Goal: Information Seeking & Learning: Learn about a topic

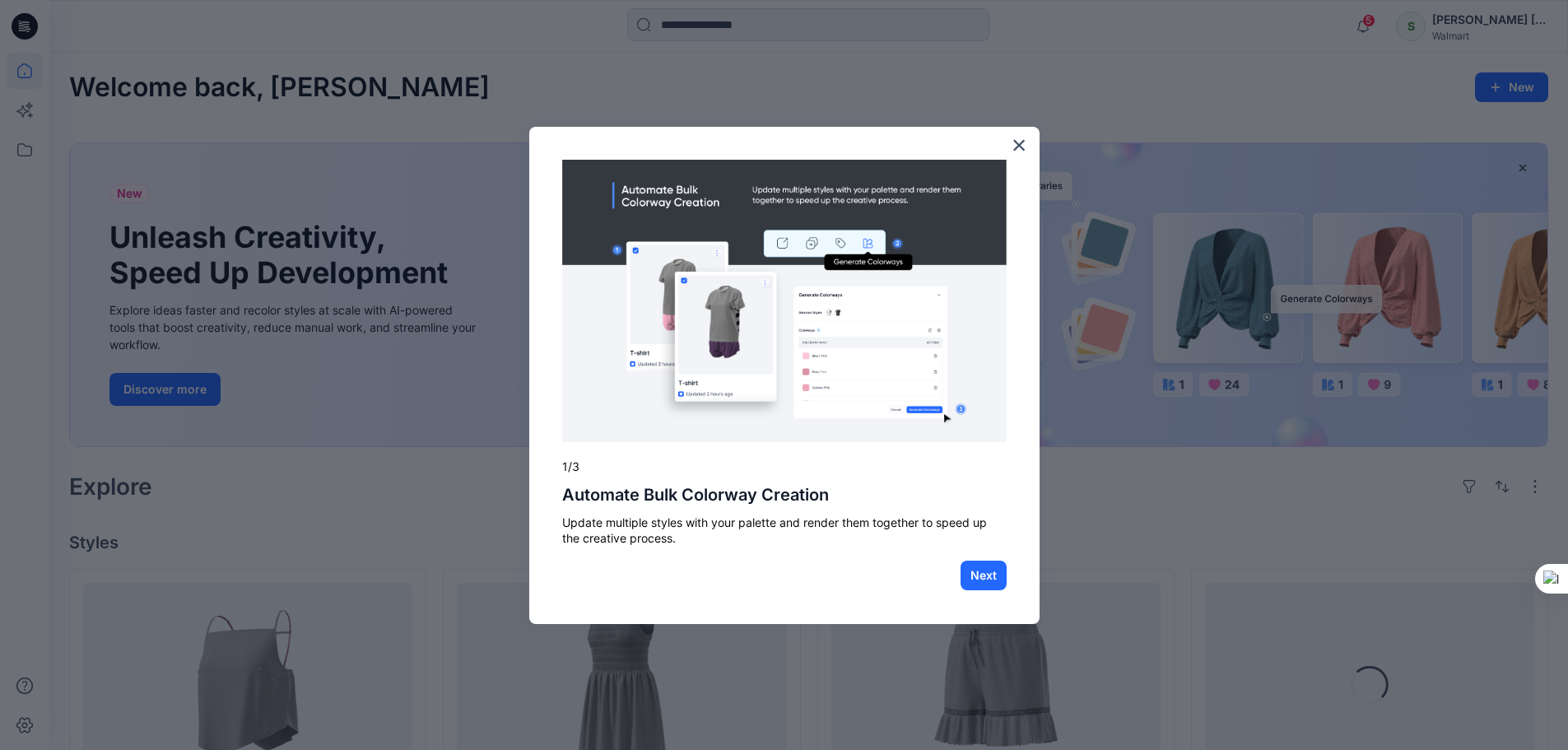
click at [1017, 146] on button "×" at bounding box center [1019, 145] width 16 height 27
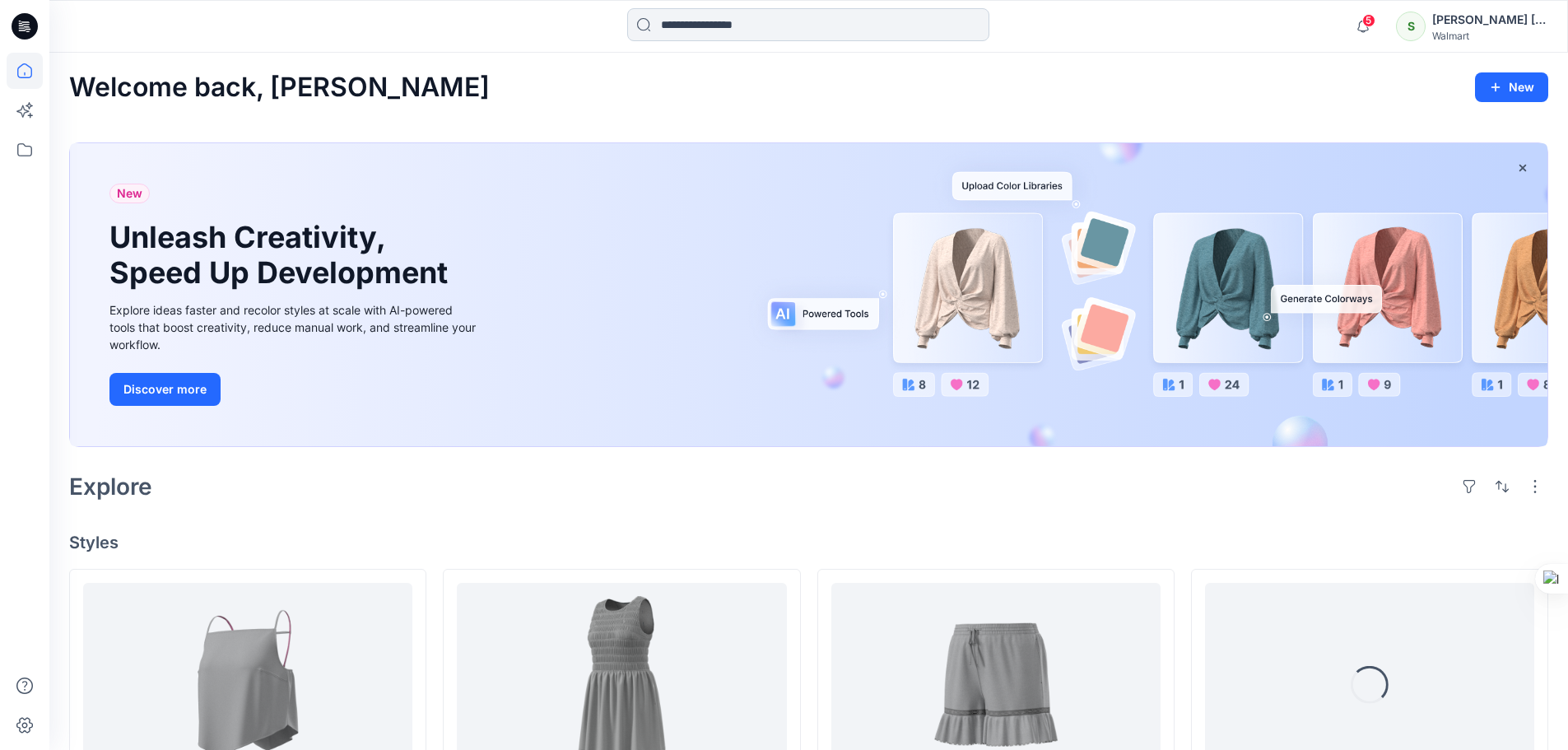
click at [773, 20] on input at bounding box center [808, 25] width 362 height 33
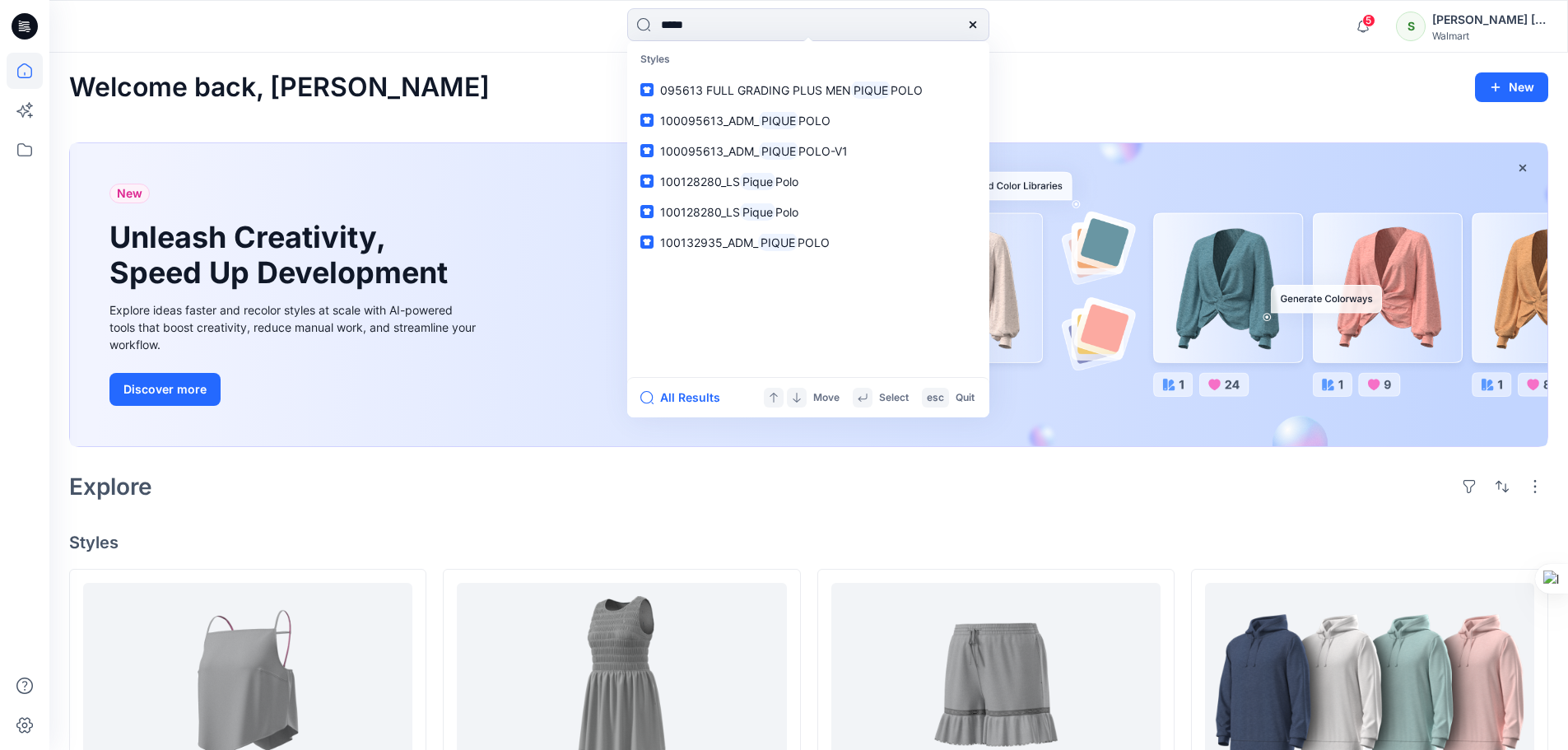
drag, startPoint x: 760, startPoint y: 23, endPoint x: 587, endPoint y: 44, distance: 174.3
click at [589, 44] on div "***** Styles 095613 FULL GRADING PLUS MEN PIQUE POLO 100095613_ADM_ PIQUE POLO …" at bounding box center [808, 26] width 1518 height 52
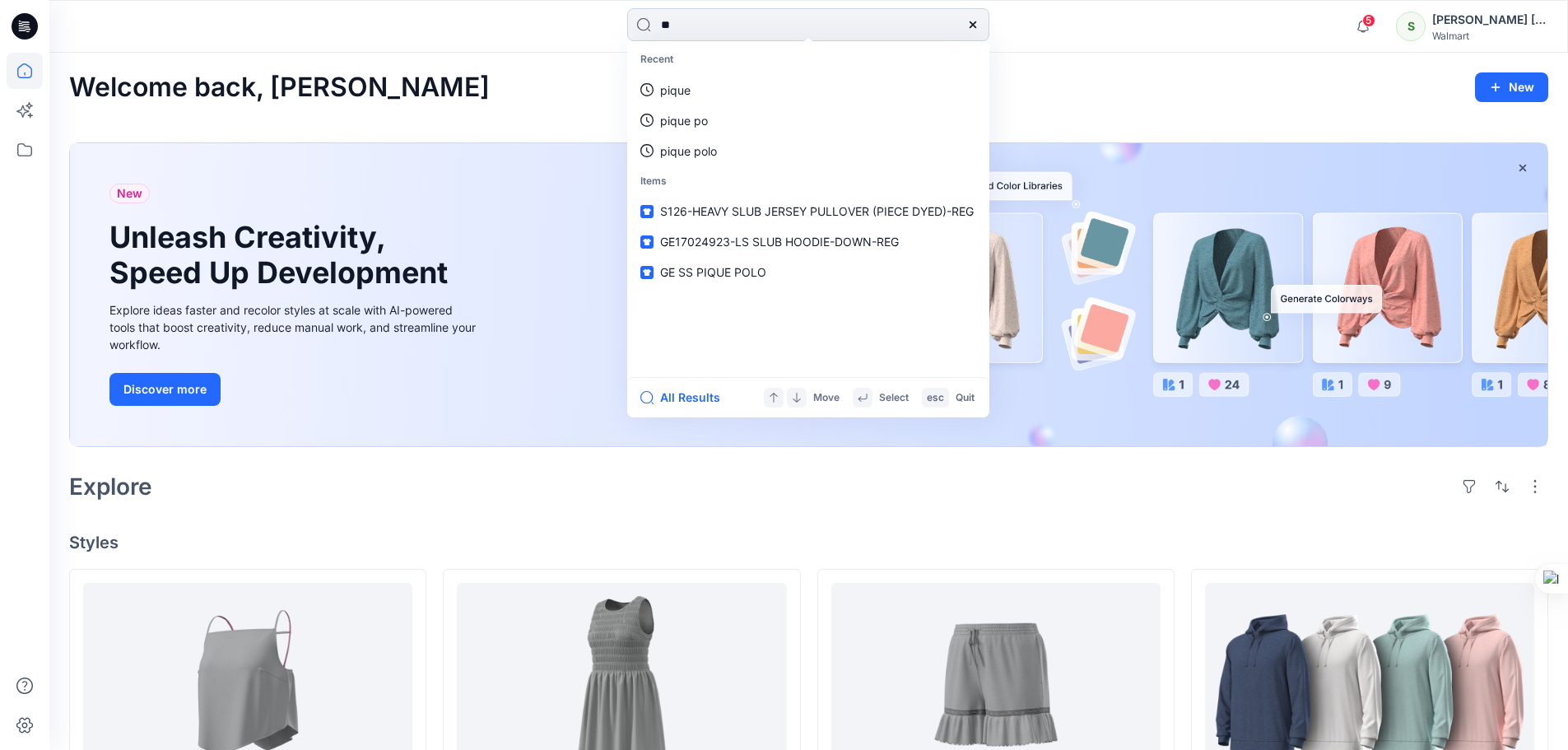
type input "*"
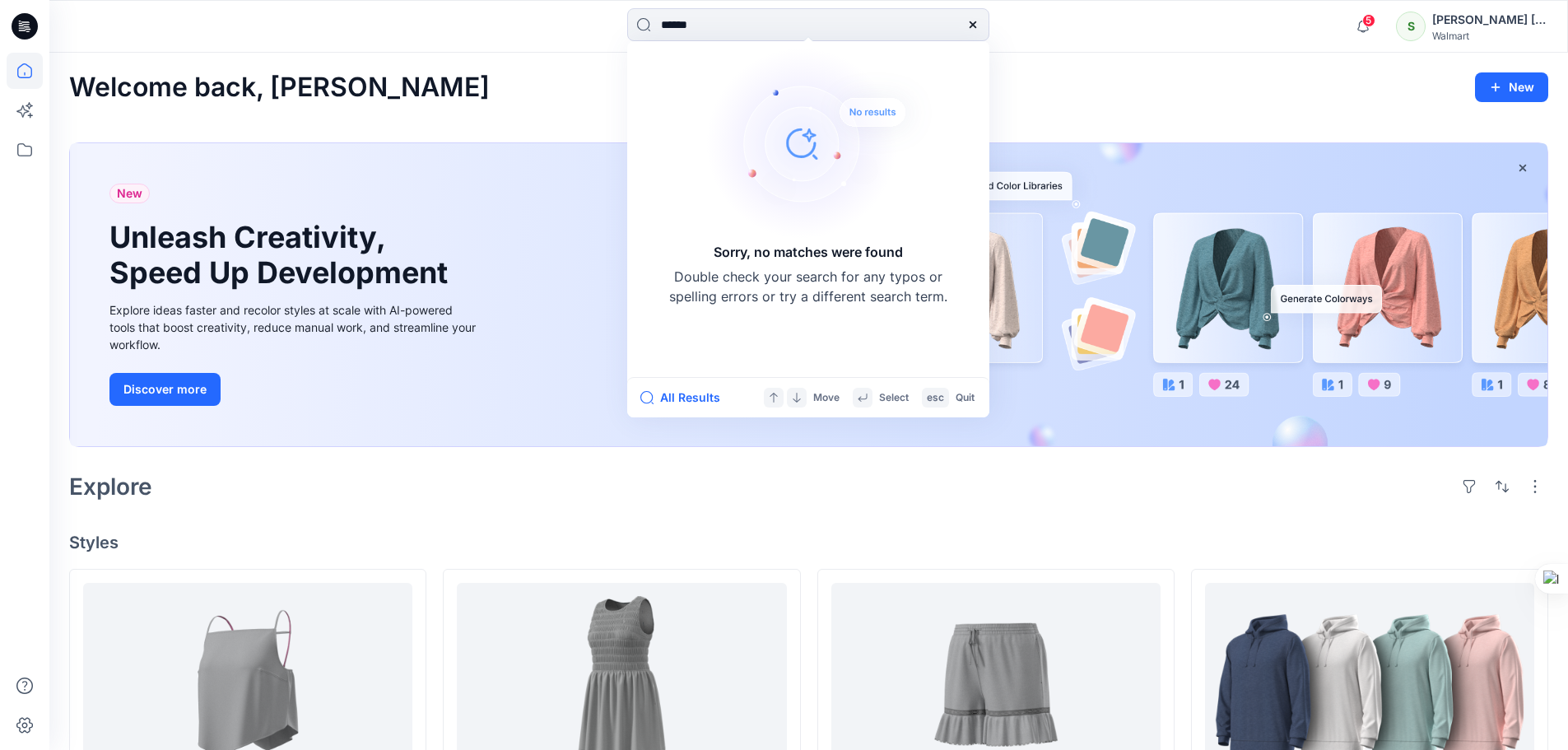
drag, startPoint x: 711, startPoint y: 22, endPoint x: 393, endPoint y: 68, distance: 321.3
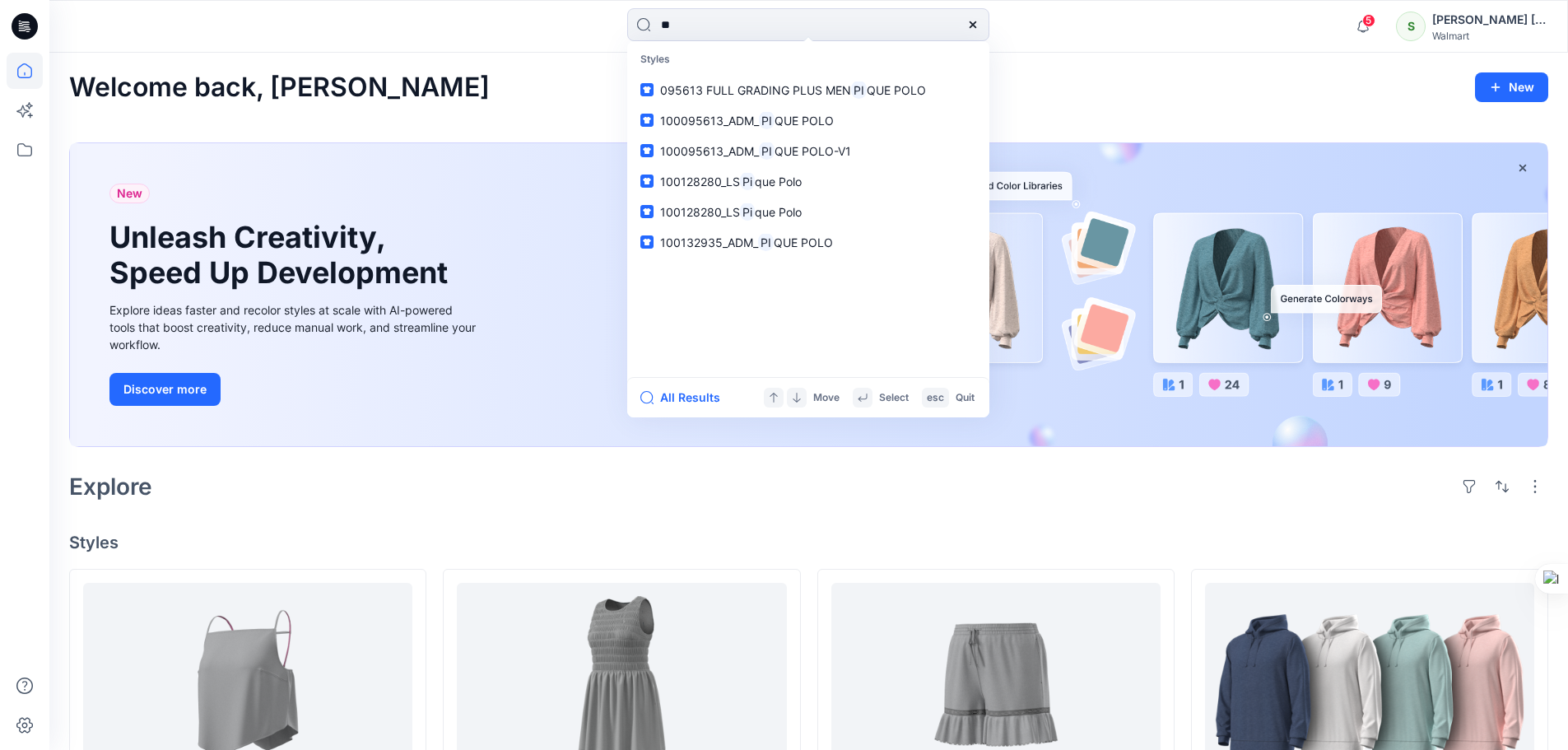
type input "*"
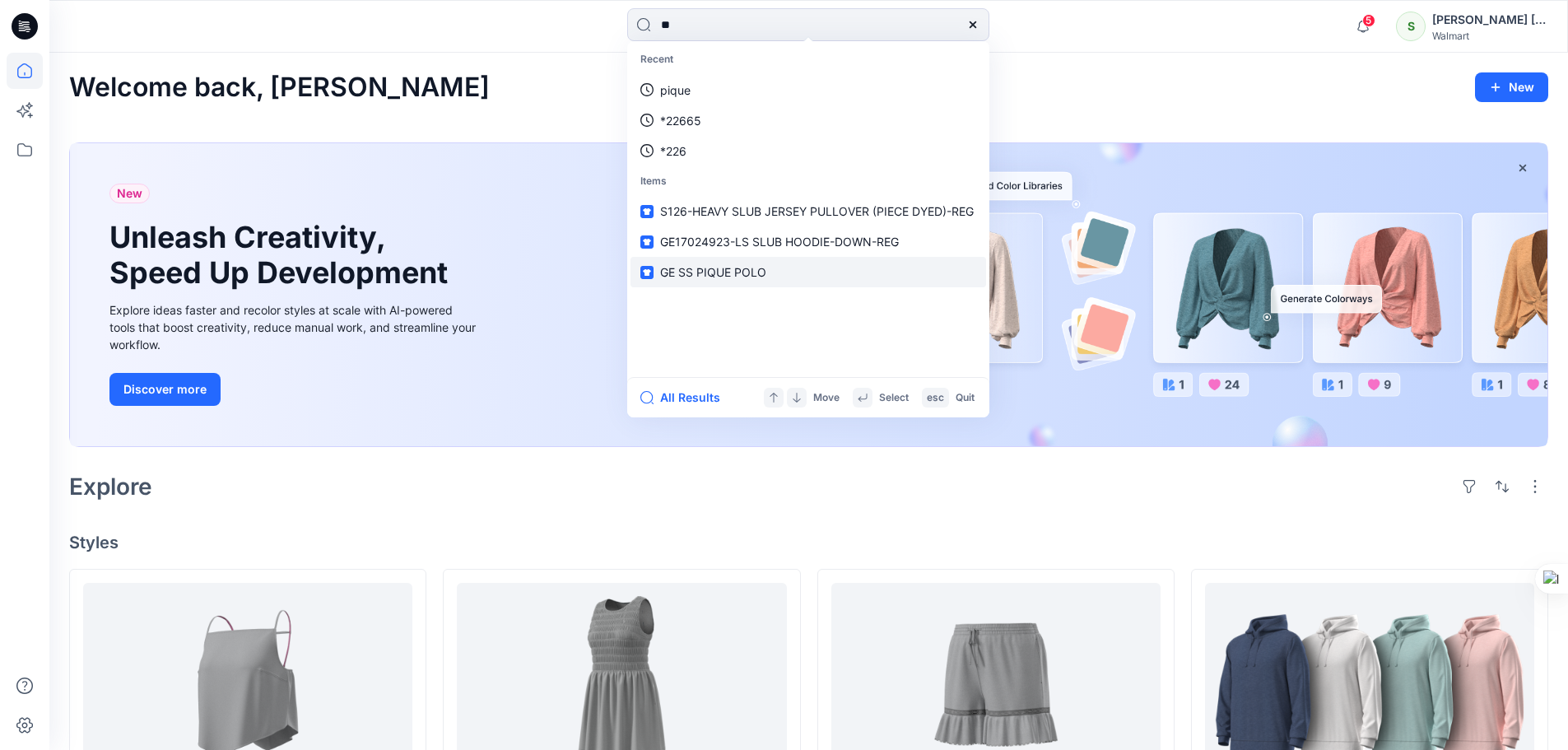
type input "**"
click at [735, 271] on span "GE SS PIQUE POLO" at bounding box center [713, 272] width 106 height 14
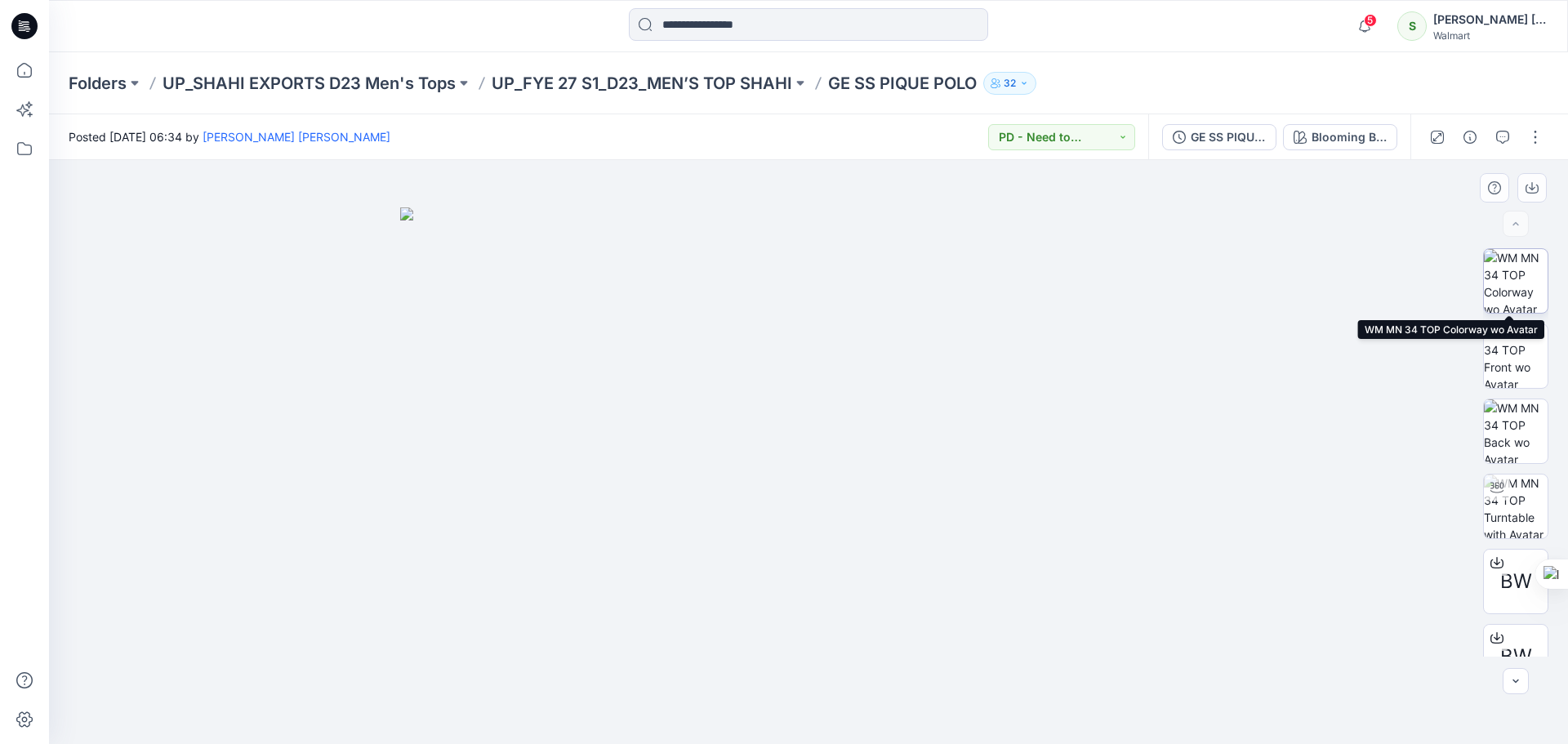
click at [1525, 287] on img at bounding box center [1515, 280] width 64 height 64
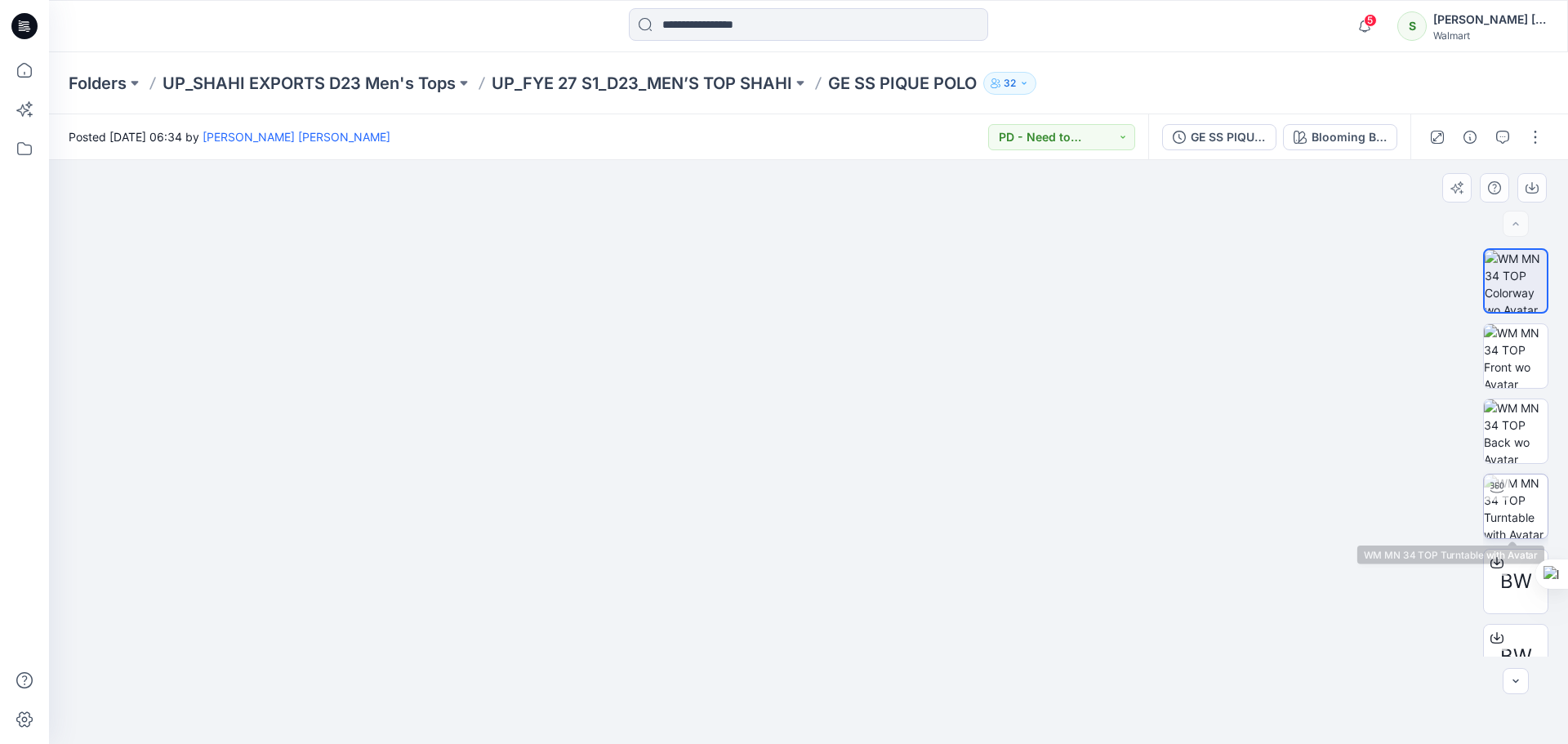
click at [1513, 506] on img at bounding box center [1515, 506] width 64 height 64
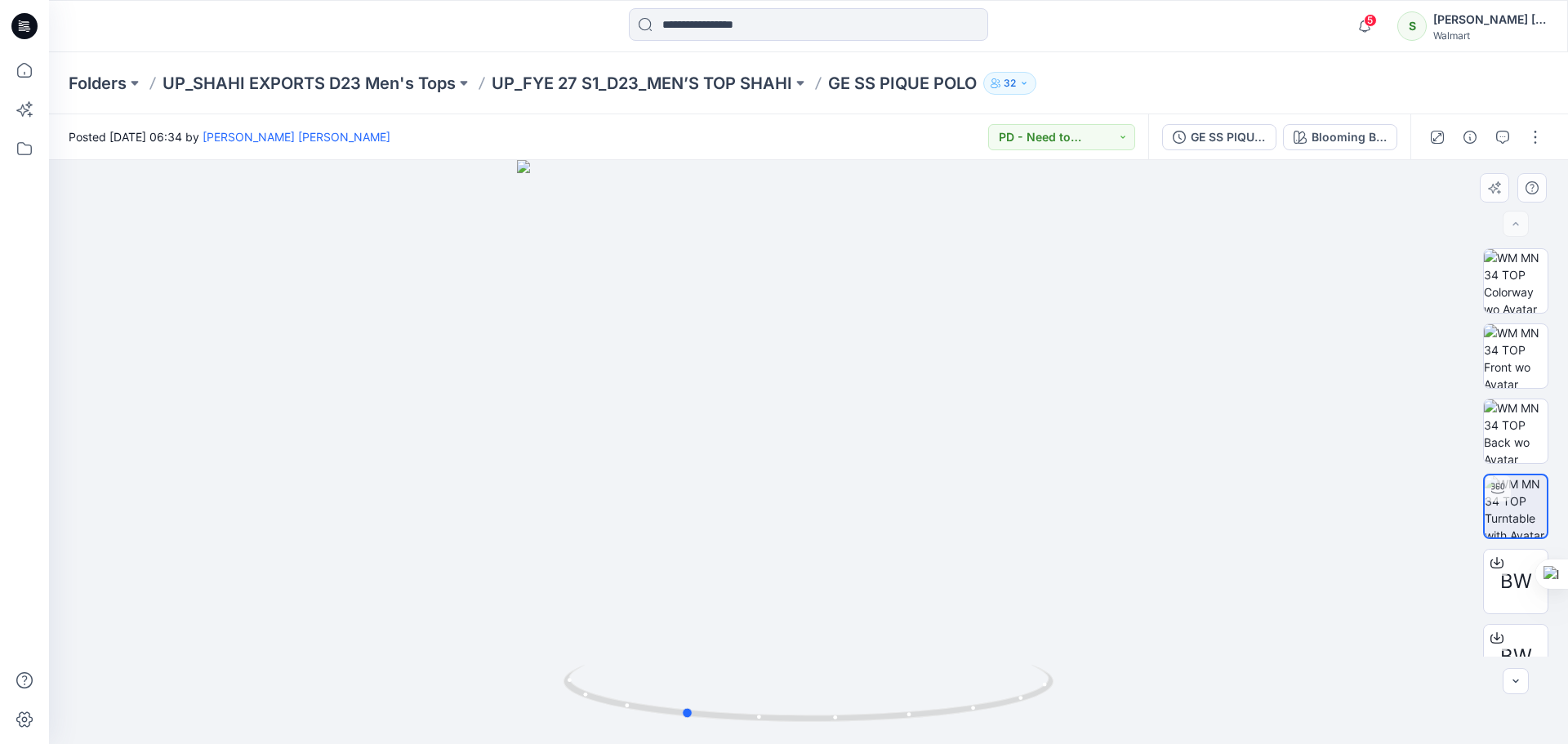
drag, startPoint x: 873, startPoint y: 485, endPoint x: 770, endPoint y: 529, distance: 112.0
click at [770, 529] on div at bounding box center [808, 452] width 1519 height 584
drag, startPoint x: 964, startPoint y: 582, endPoint x: 893, endPoint y: 607, distance: 75.3
click at [876, 596] on img at bounding box center [808, 265] width 1374 height 958
drag, startPoint x: 929, startPoint y: 715, endPoint x: 868, endPoint y: 710, distance: 61.2
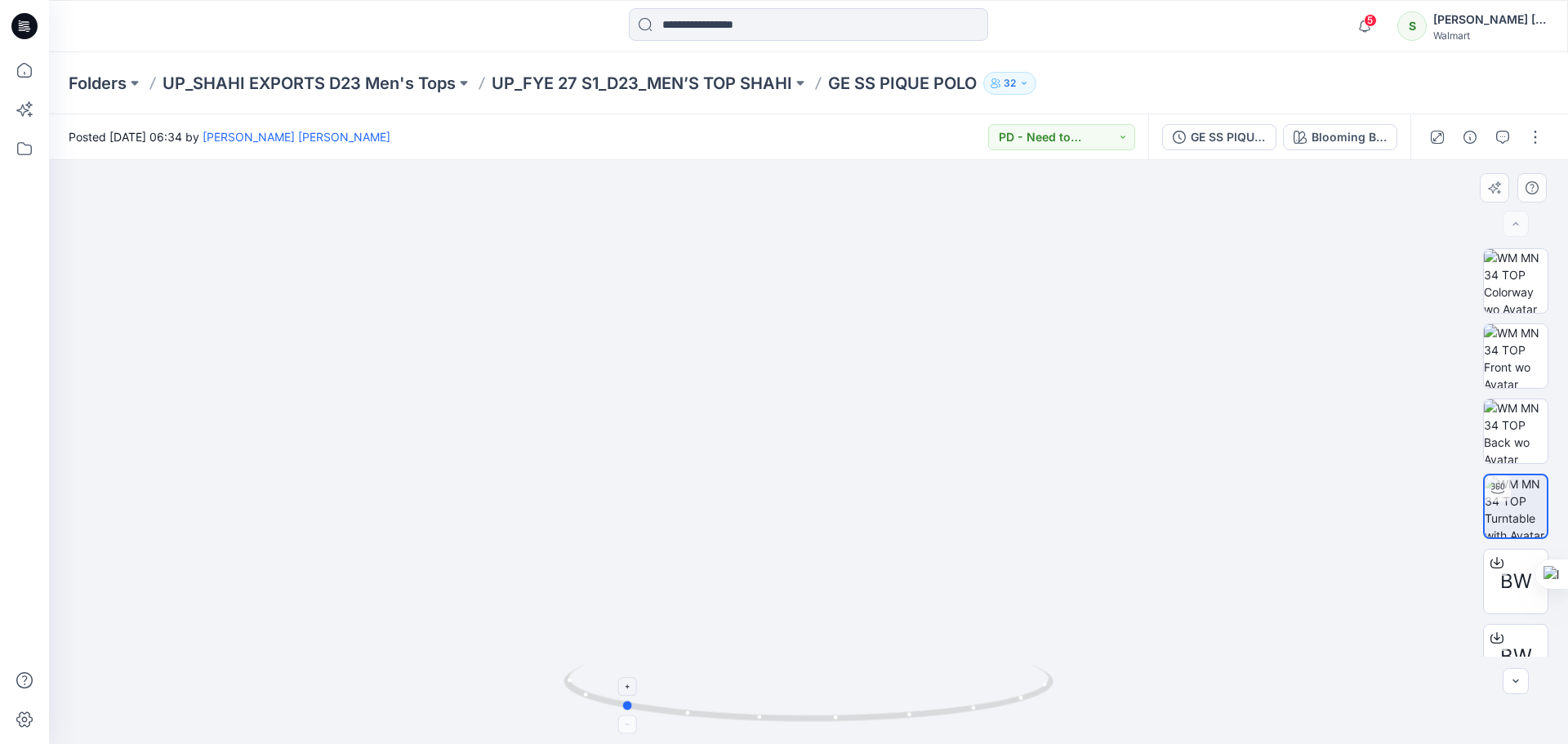
click at [868, 715] on icon at bounding box center [810, 695] width 494 height 61
drag, startPoint x: 747, startPoint y: 713, endPoint x: 676, endPoint y: 723, distance: 71.7
click at [676, 723] on icon at bounding box center [810, 695] width 494 height 61
drag, startPoint x: 812, startPoint y: 721, endPoint x: 661, endPoint y: 706, distance: 151.7
click at [661, 706] on icon at bounding box center [810, 695] width 494 height 61
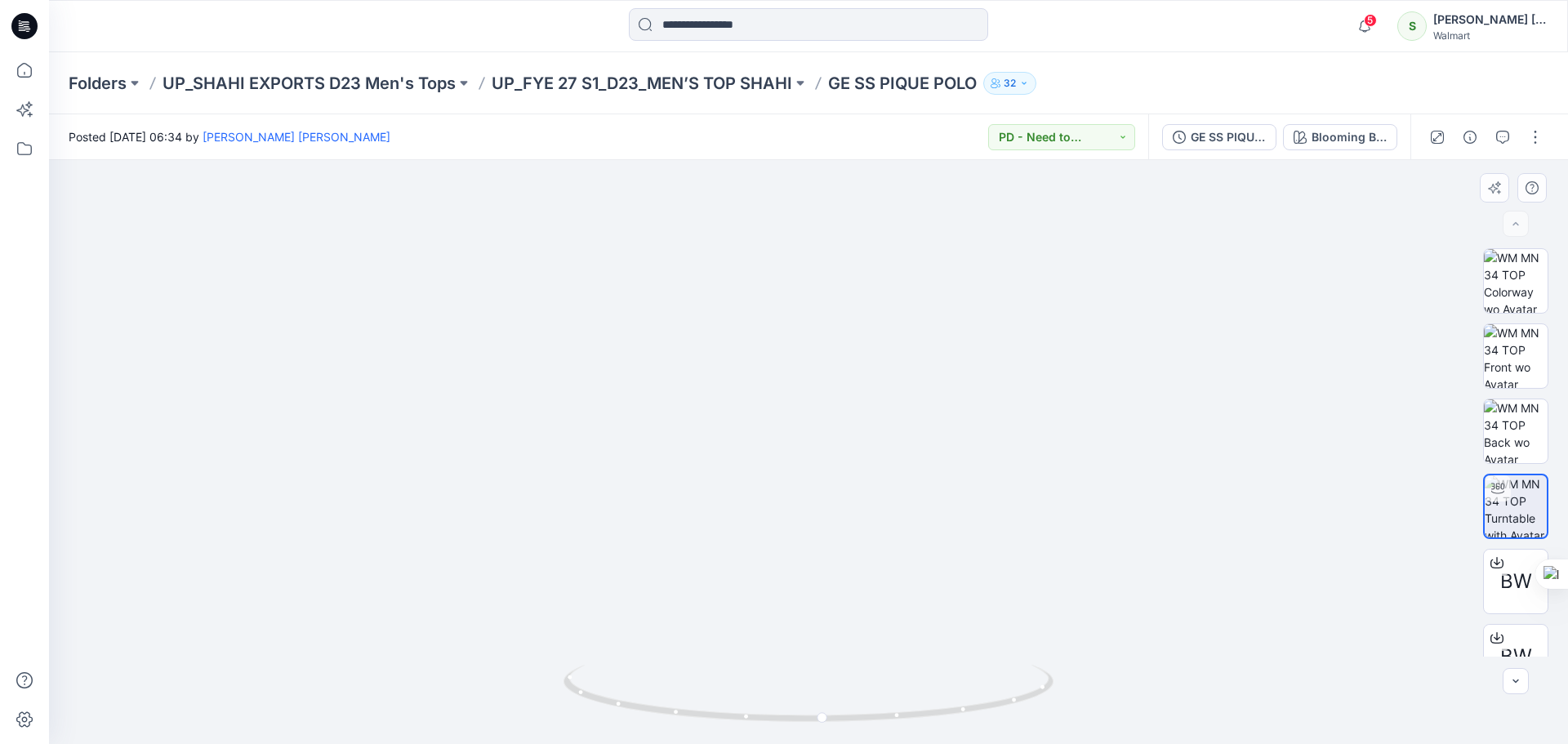
drag, startPoint x: 839, startPoint y: 377, endPoint x: 829, endPoint y: 620, distance: 243.2
click at [829, 620] on img at bounding box center [808, 377] width 1374 height 733
drag, startPoint x: 827, startPoint y: 410, endPoint x: 832, endPoint y: 582, distance: 172.1
click at [832, 582] on img at bounding box center [808, 452] width 1374 height 584
